Goal: Navigation & Orientation: Find specific page/section

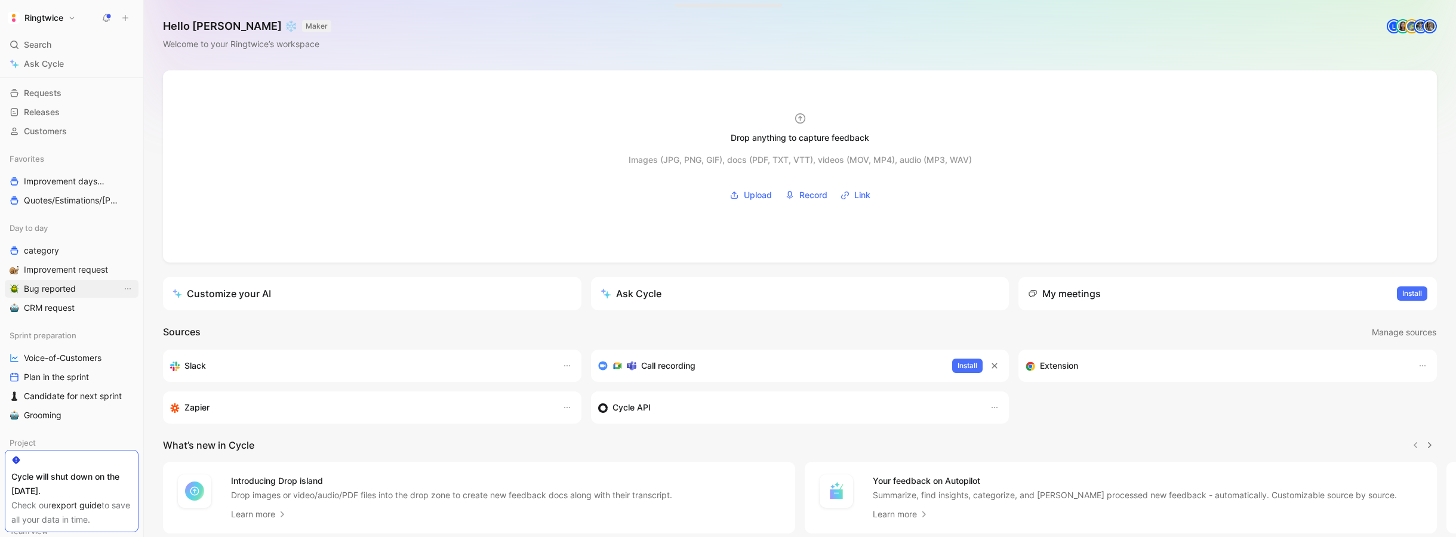
click at [65, 291] on span "Bug reported" at bounding box center [50, 289] width 52 height 12
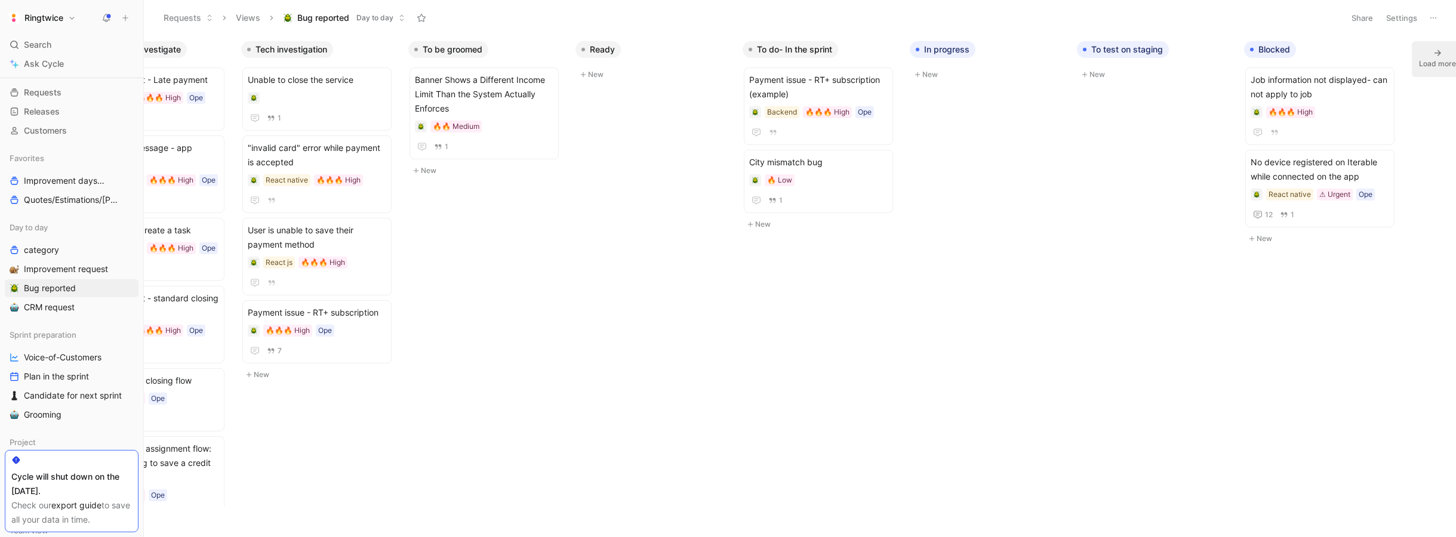
scroll to position [0, 434]
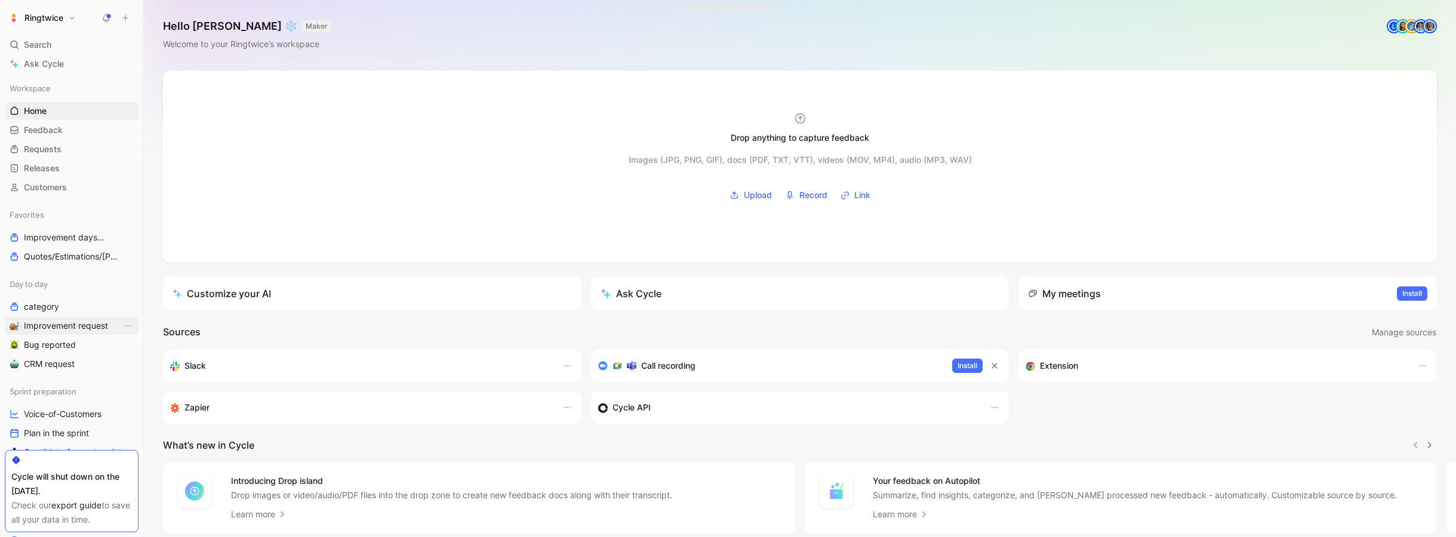
click at [67, 323] on span "Improvement request" at bounding box center [66, 326] width 84 height 12
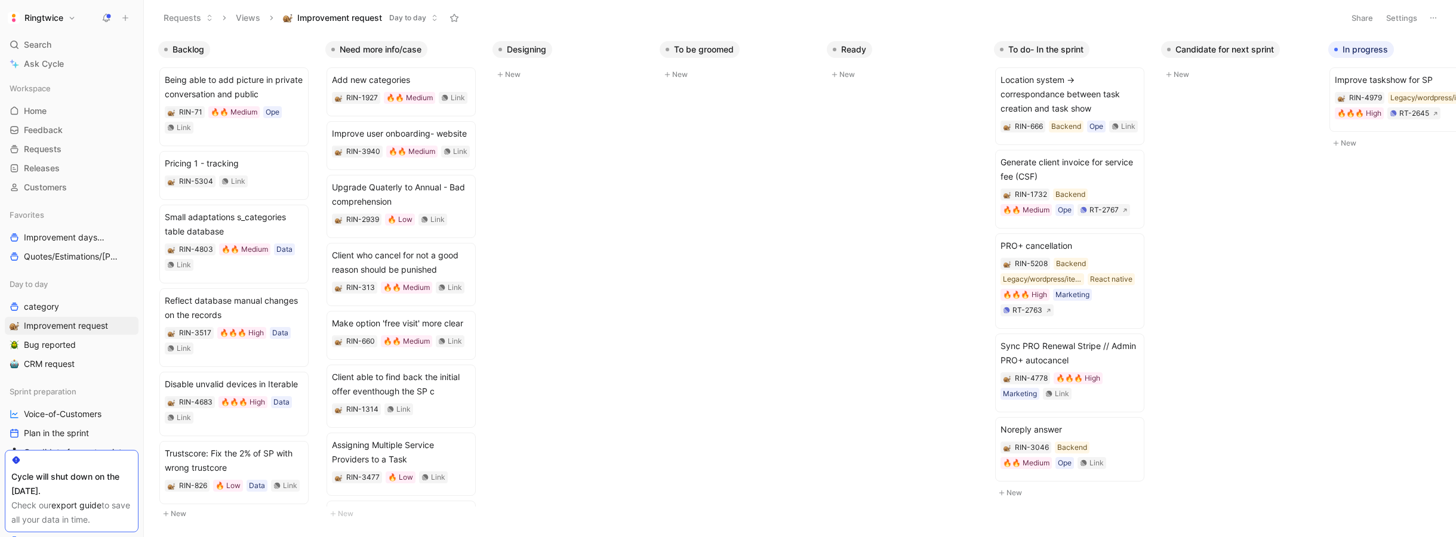
click at [183, 51] on span "Backlog" at bounding box center [188, 50] width 32 height 12
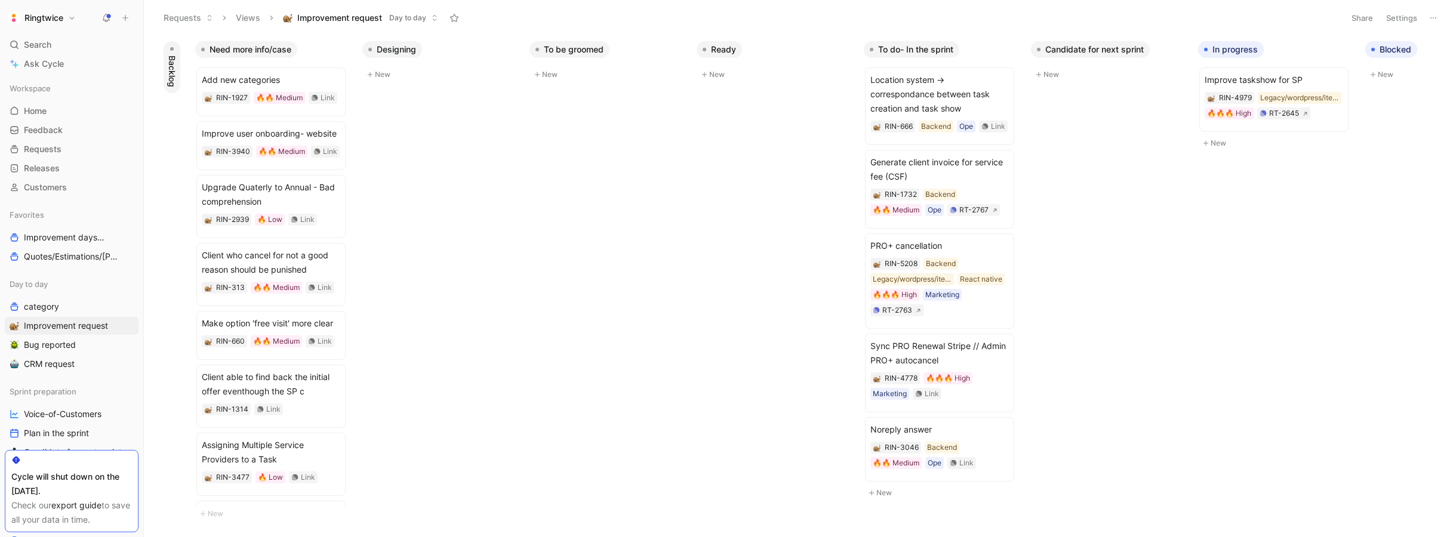
click at [175, 58] on span "Backlog" at bounding box center [172, 72] width 12 height 32
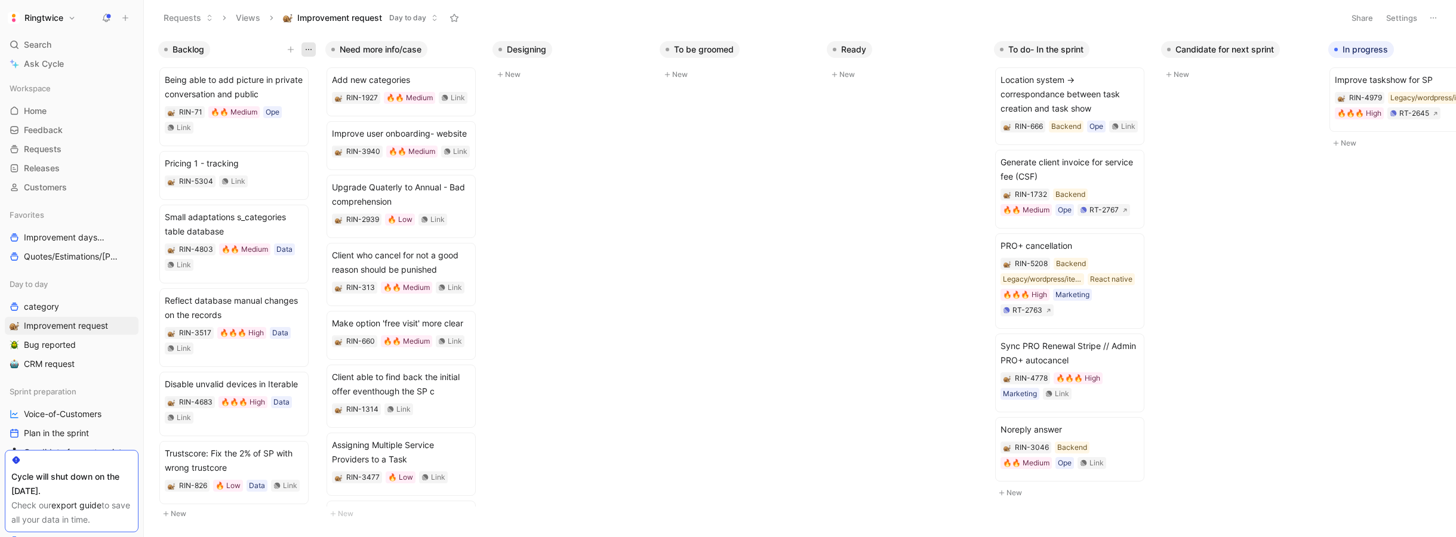
click at [314, 50] on button "button" at bounding box center [308, 49] width 14 height 14
drag, startPoint x: 220, startPoint y: 45, endPoint x: 189, endPoint y: 45, distance: 31.0
click at [175, 47] on span "Backlog" at bounding box center [188, 50] width 32 height 12
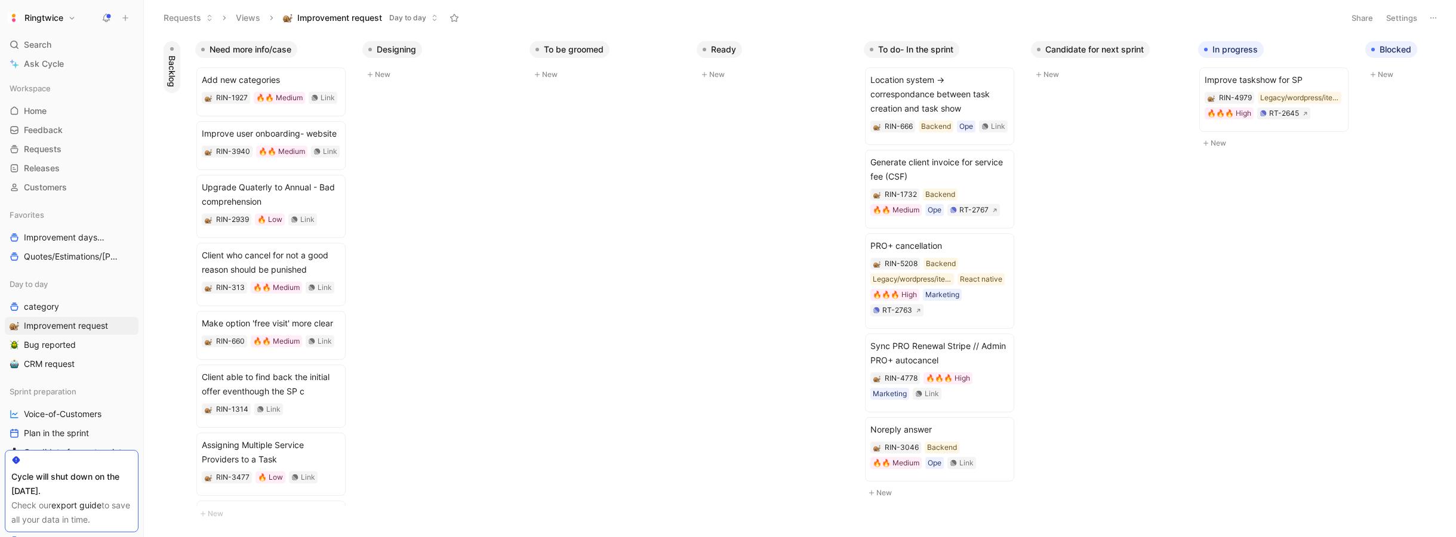
click at [173, 51] on button "Backlog" at bounding box center [172, 67] width 17 height 52
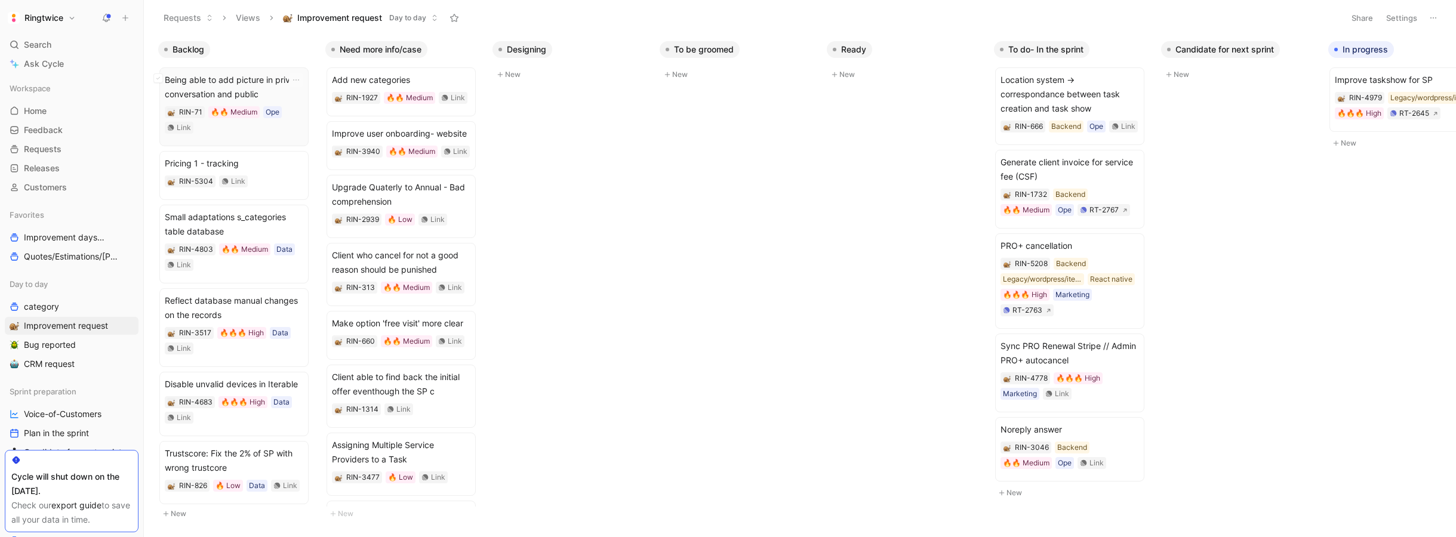
click at [217, 90] on span "Being able to add picture in private conversation and public" at bounding box center [234, 87] width 138 height 29
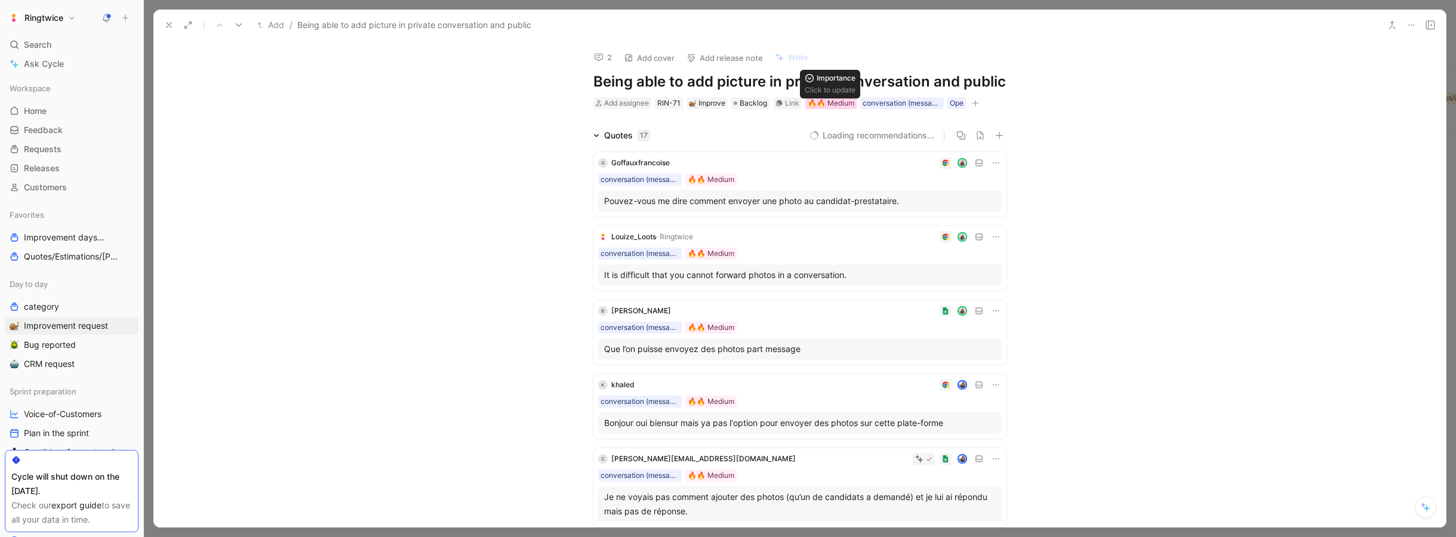
scroll to position [6, 0]
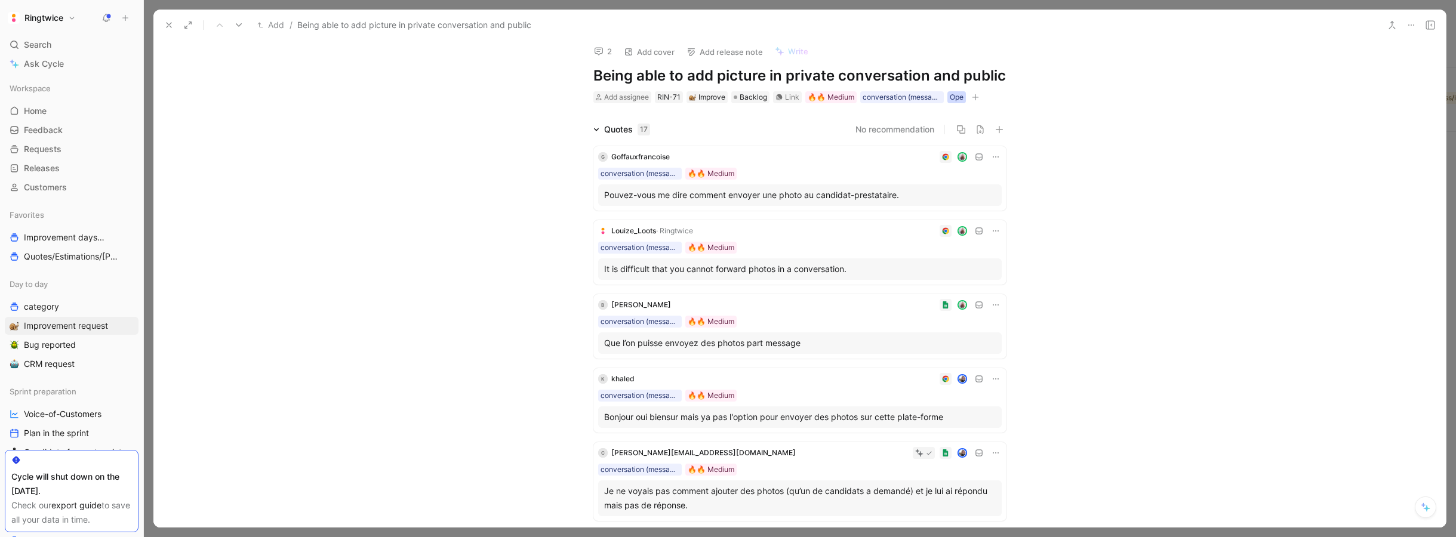
click at [955, 99] on div "Ope" at bounding box center [957, 97] width 14 height 12
click at [754, 94] on span "Backlog" at bounding box center [752, 97] width 27 height 12
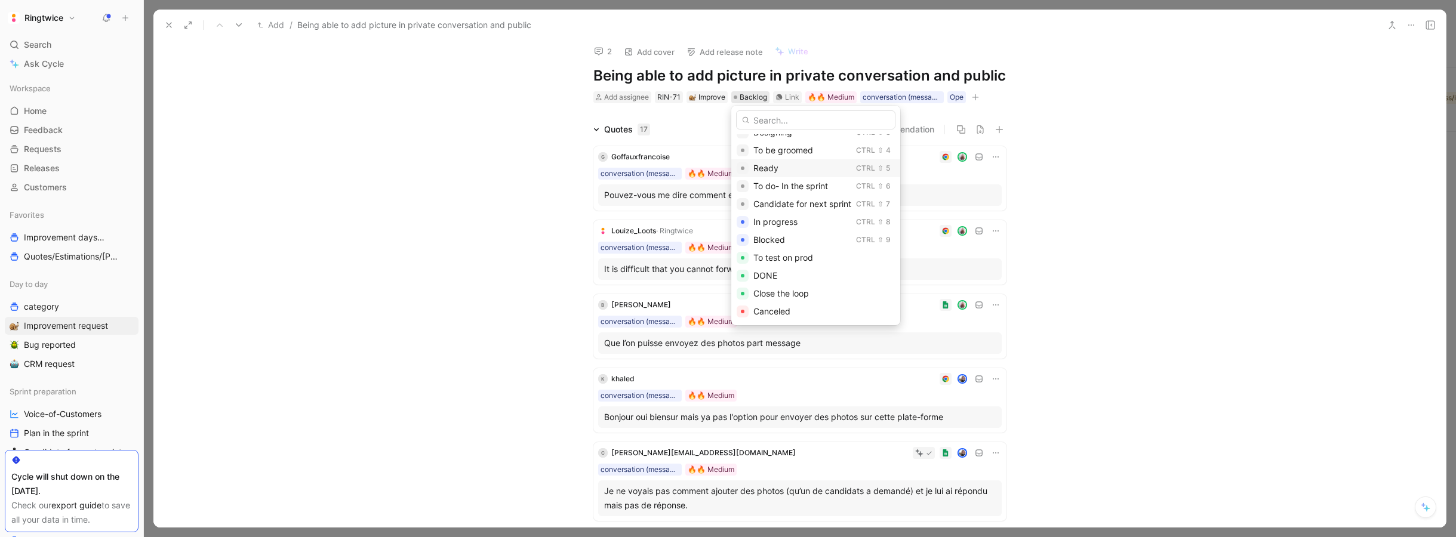
scroll to position [0, 0]
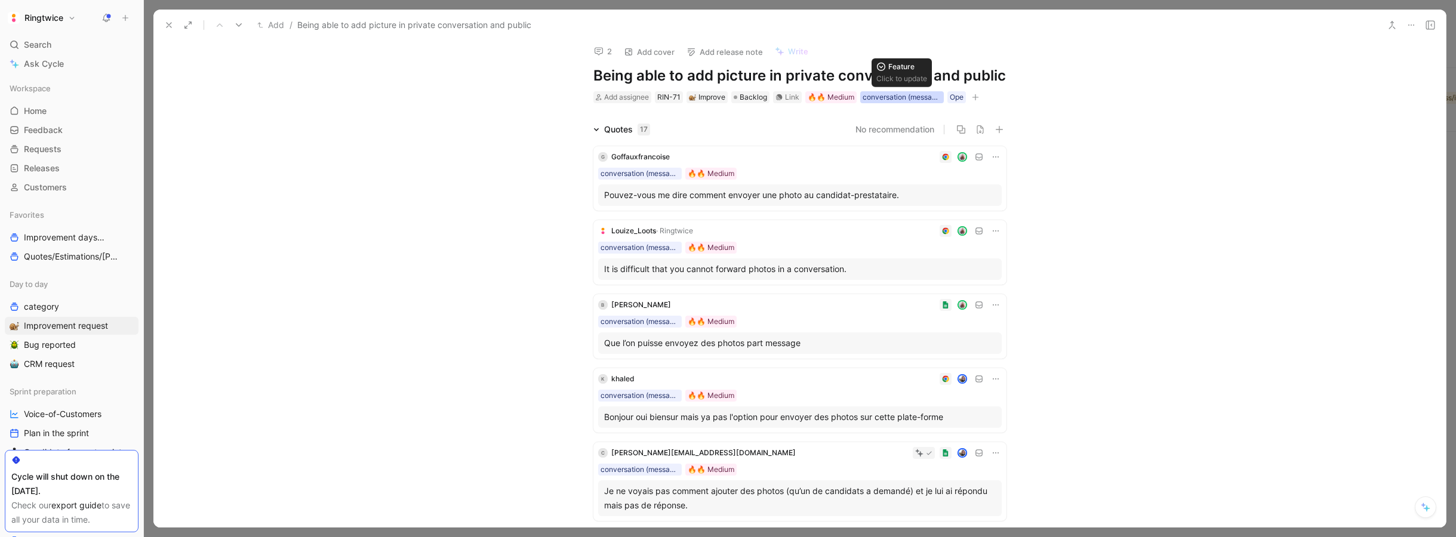
click at [907, 99] on div "conversation (message, discussion)" at bounding box center [901, 97] width 79 height 12
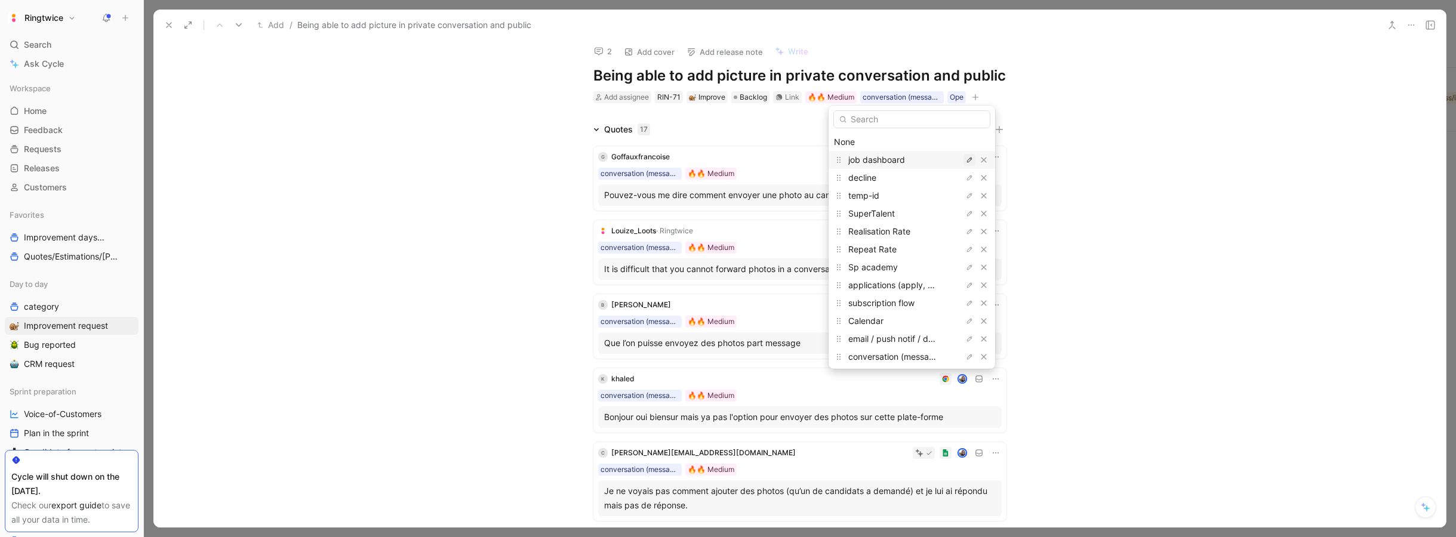
click at [966, 160] on icon "button" at bounding box center [969, 159] width 7 height 7
drag, startPoint x: 902, startPoint y: 161, endPoint x: 773, endPoint y: 158, distance: 129.5
click at [772, 157] on body "Ringtwice Search ⌘ K Ask Cycle Workspace Home G then H Feedback G then F Reques…" at bounding box center [728, 268] width 1456 height 537
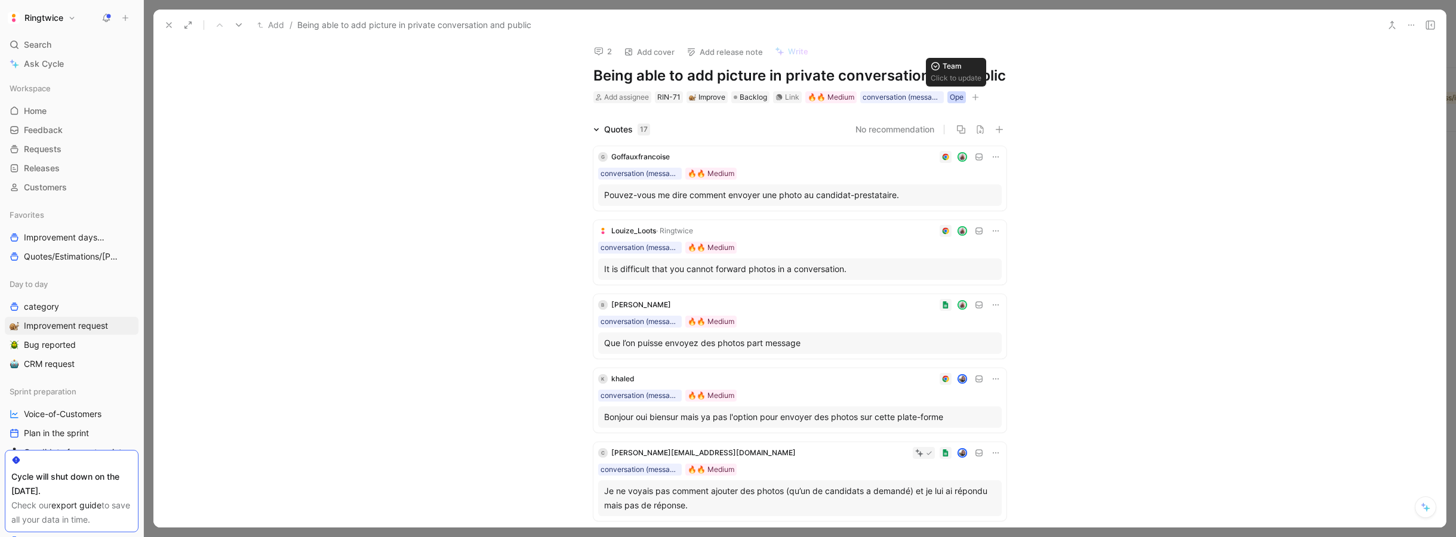
click at [952, 98] on div "Ope" at bounding box center [957, 97] width 14 height 12
